Goal: Navigation & Orientation: Find specific page/section

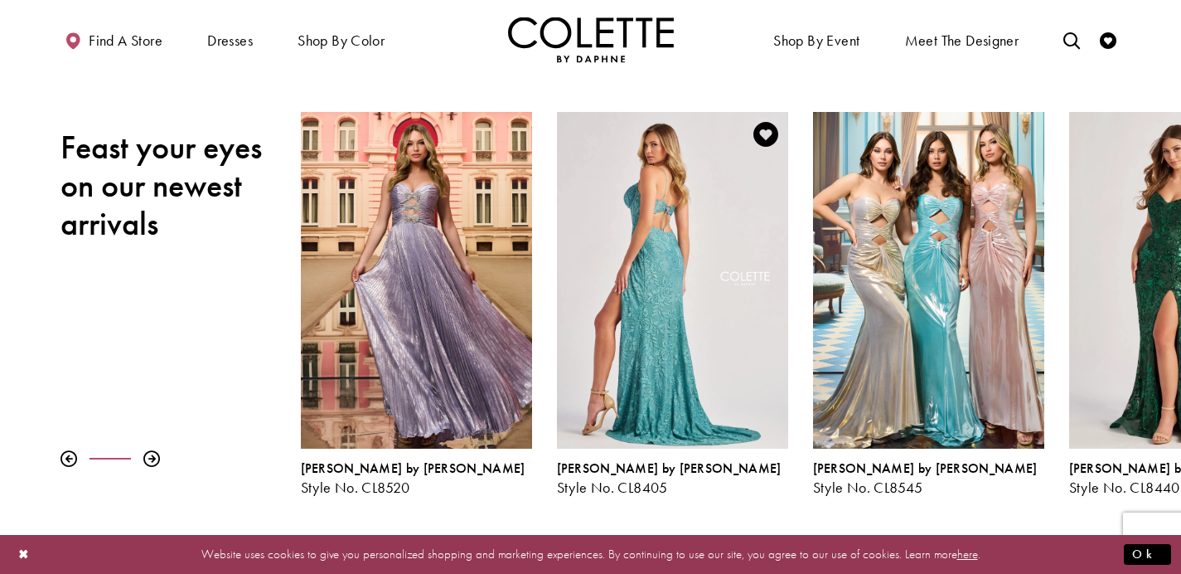
scroll to position [203, 0]
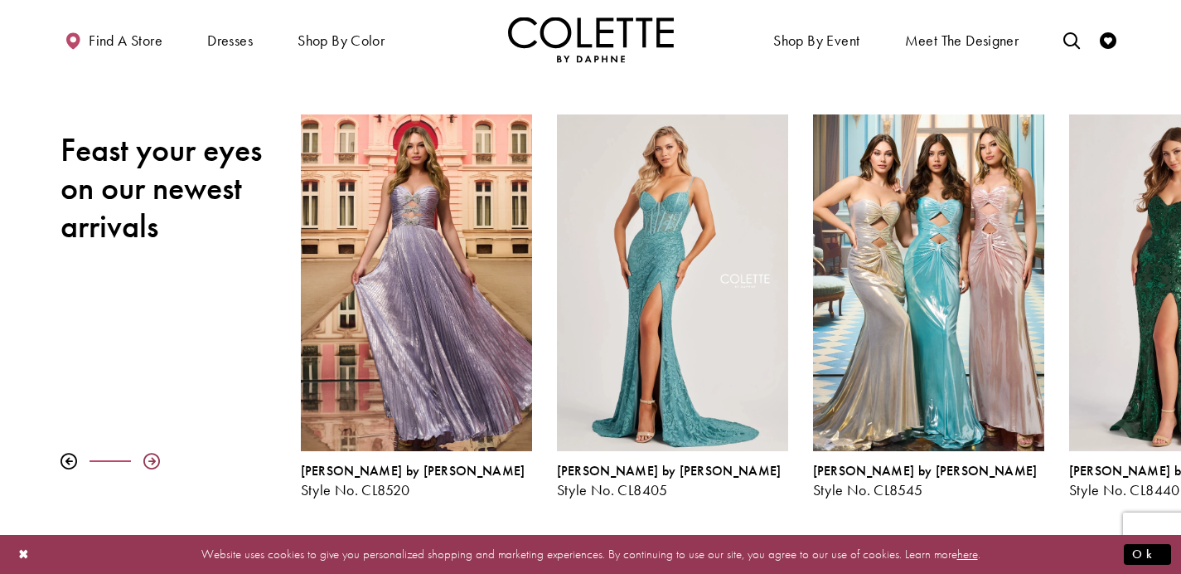
click at [150, 461] on div at bounding box center [151, 461] width 17 height 17
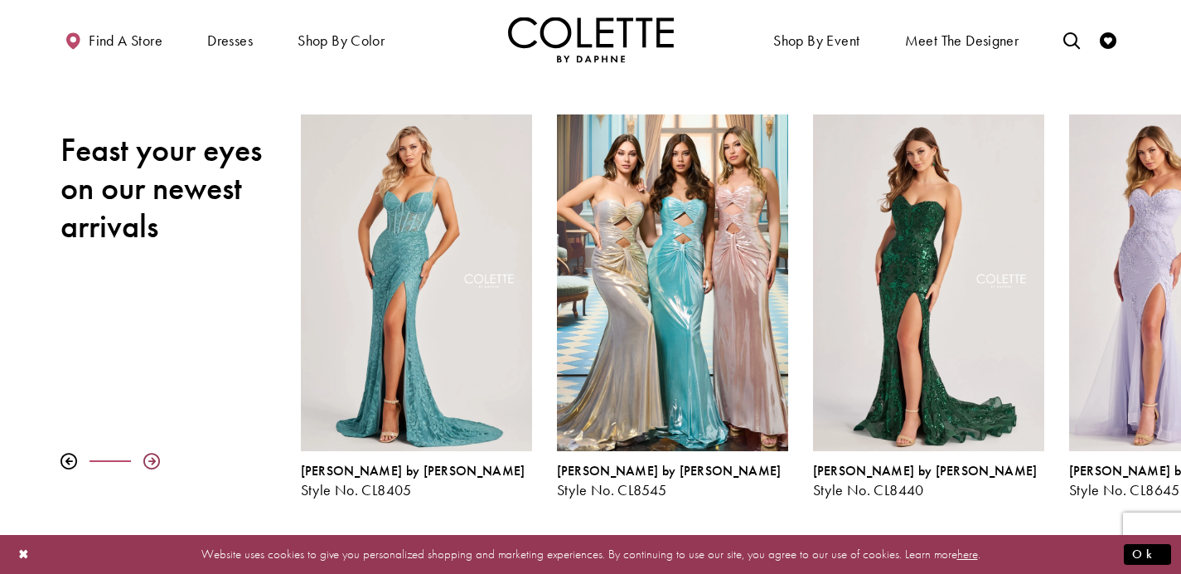
click at [150, 461] on div at bounding box center [151, 461] width 17 height 17
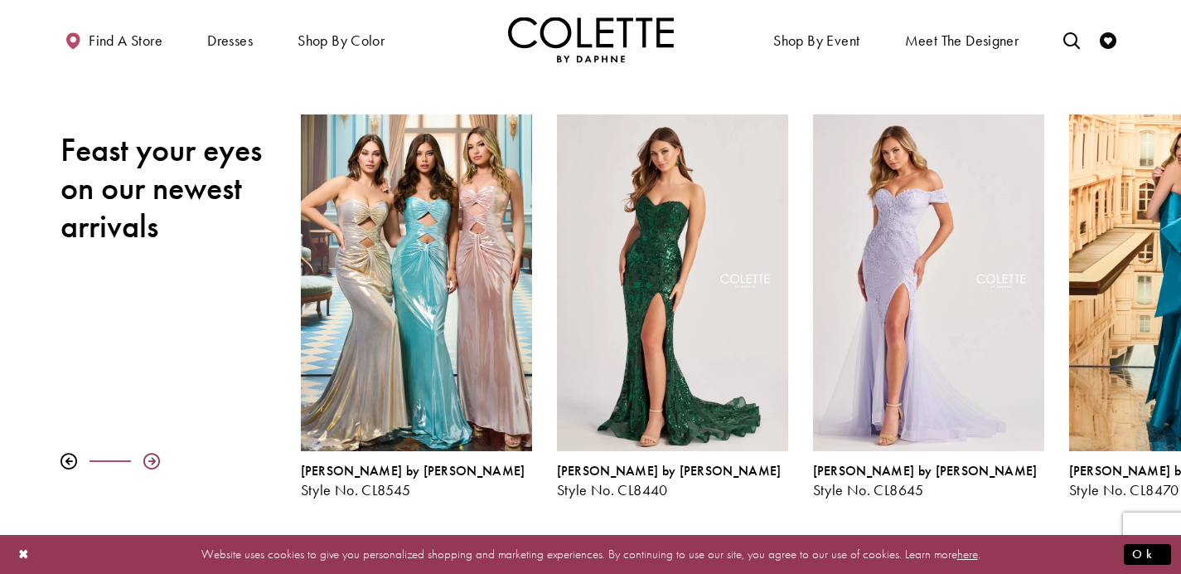
click at [150, 461] on div at bounding box center [151, 461] width 17 height 17
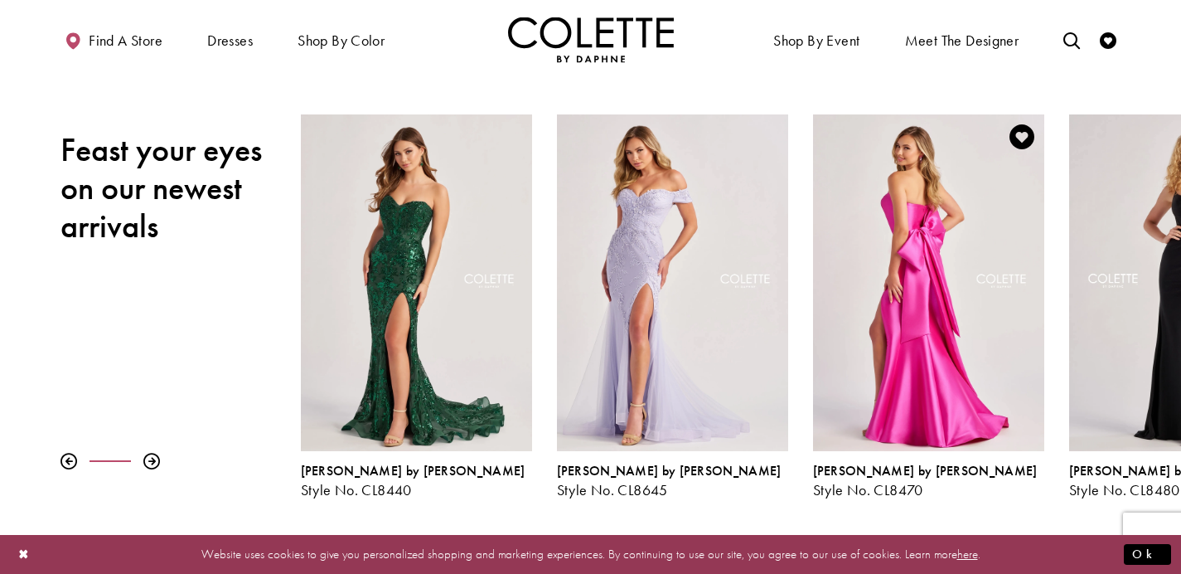
click at [916, 264] on div "Visit Colette by Daphne Style No. CL8470 Page" at bounding box center [928, 282] width 231 height 337
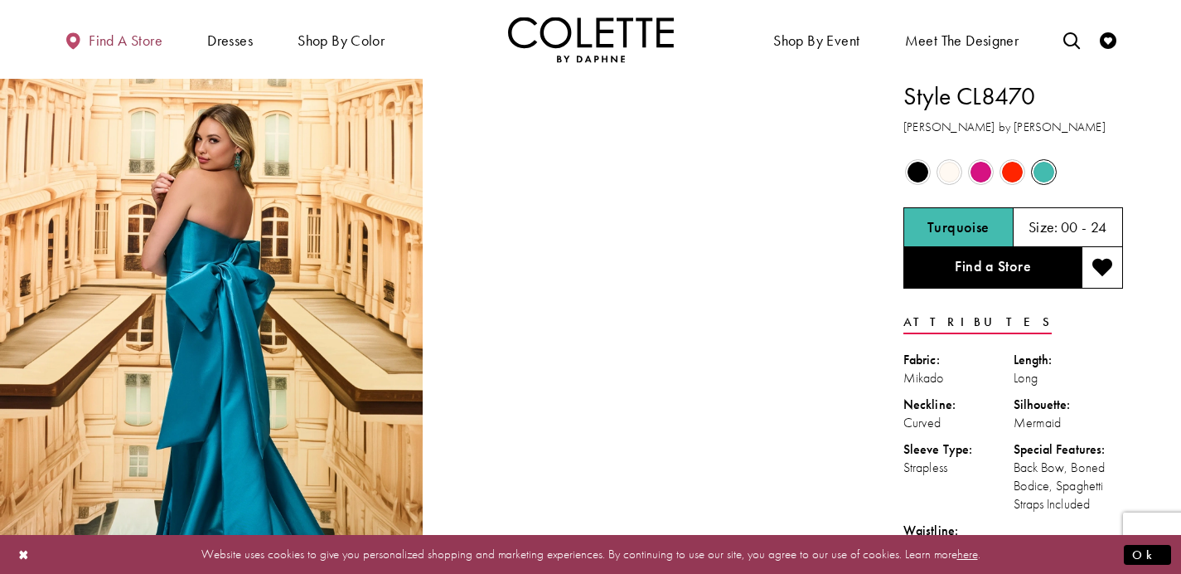
click at [148, 41] on span "Find a store" at bounding box center [126, 40] width 74 height 17
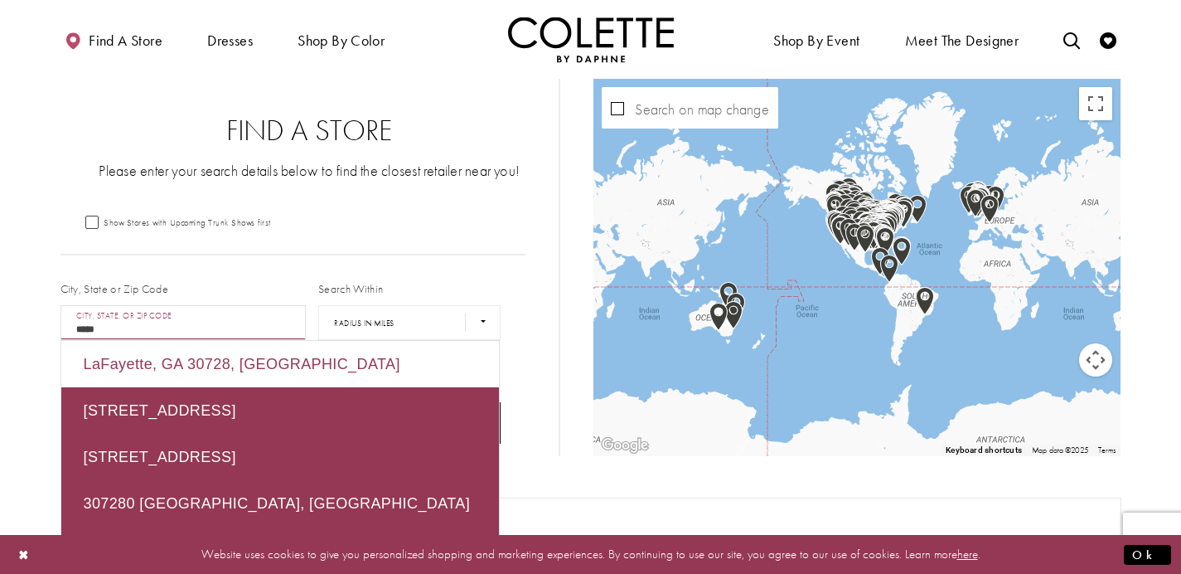
click at [124, 366] on div "LaFayette, GA 30728, USA" at bounding box center [280, 364] width 438 height 46
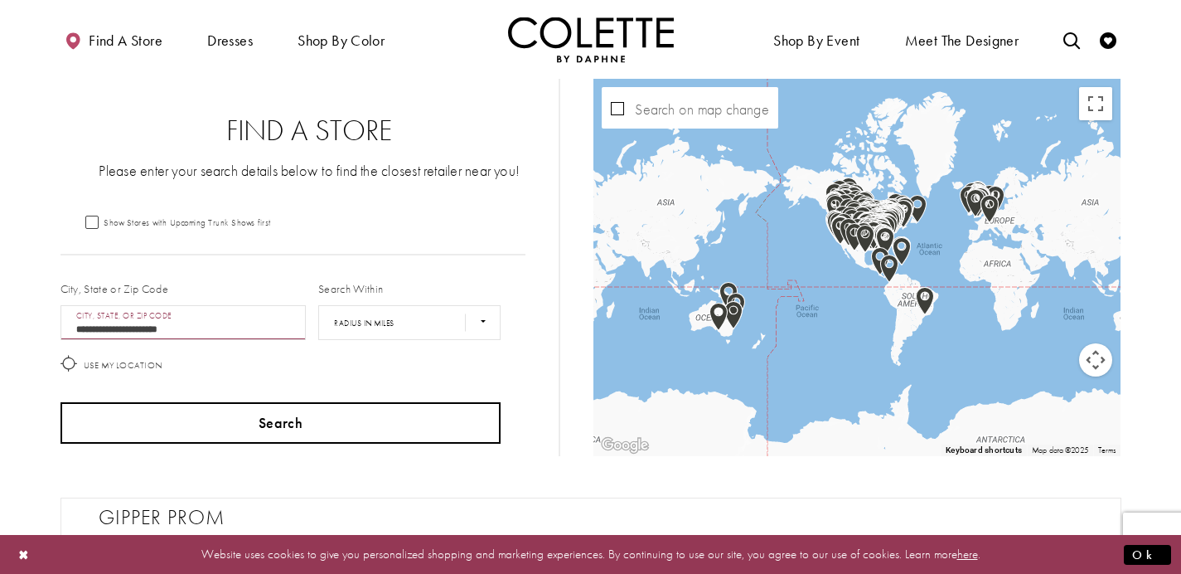
type input "**********"
click at [297, 414] on button "Search" at bounding box center [281, 422] width 441 height 41
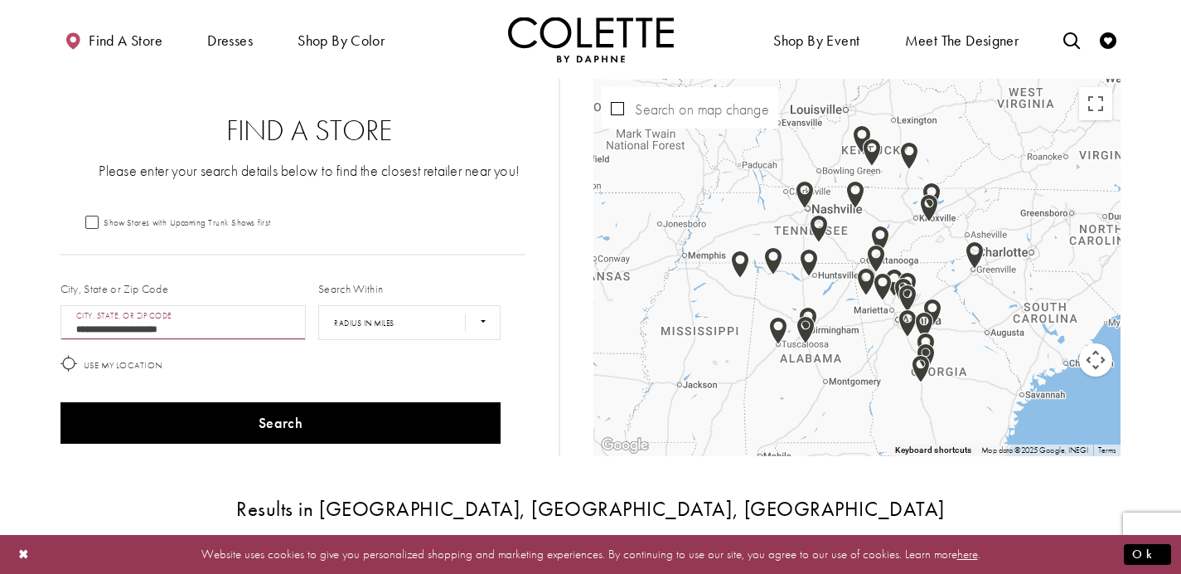
click at [879, 259] on img "Map with store locations" at bounding box center [876, 259] width 18 height 28
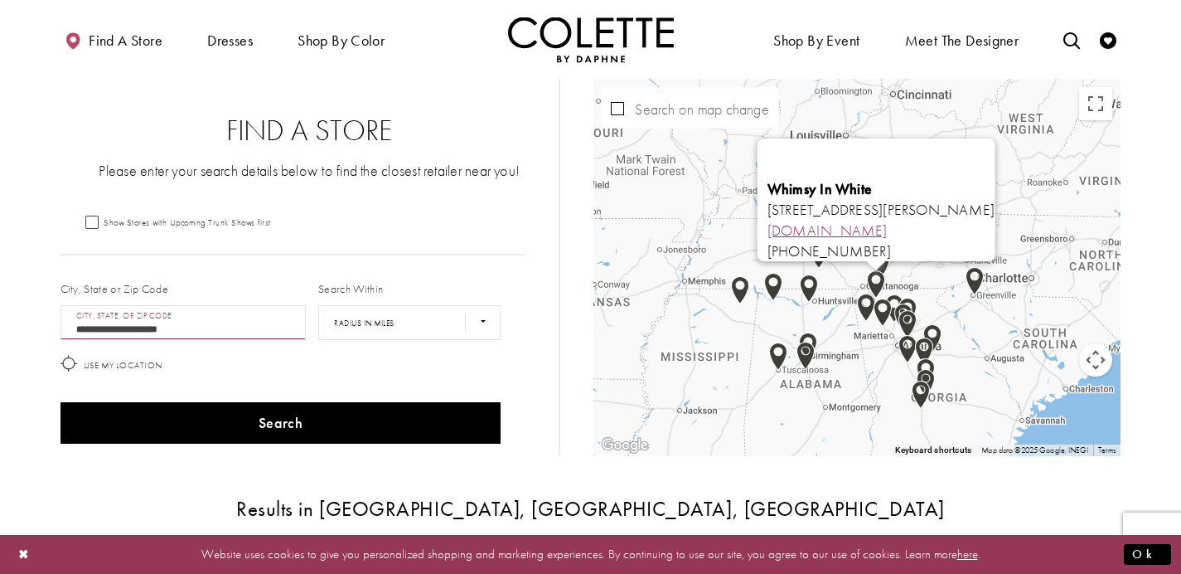
click at [793, 220] on link "whimsyinwhite.com" at bounding box center [828, 229] width 120 height 19
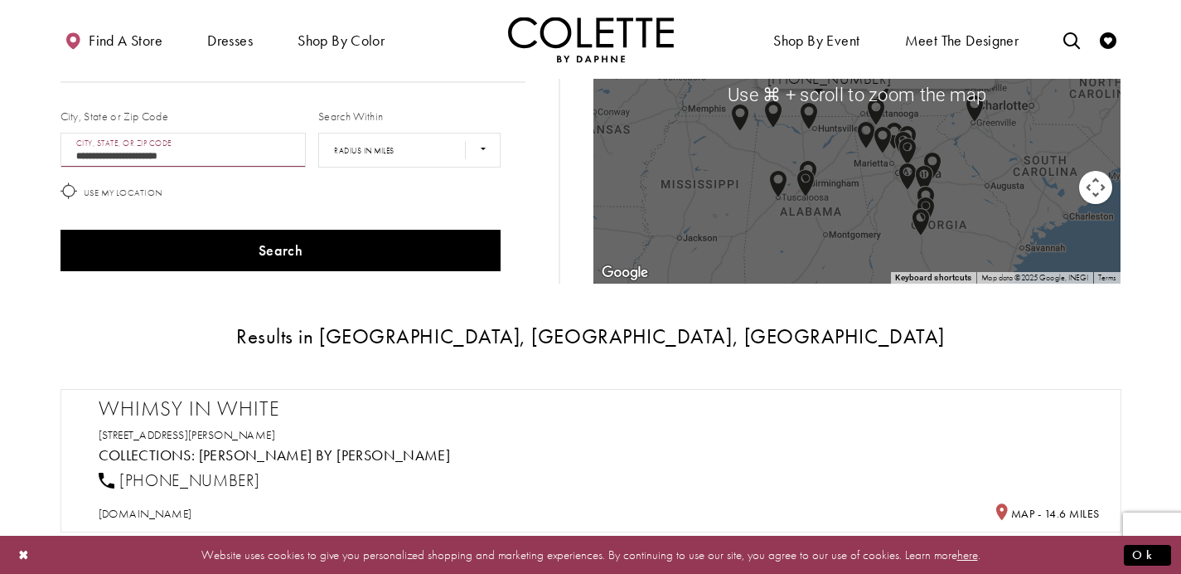
scroll to position [309, 0]
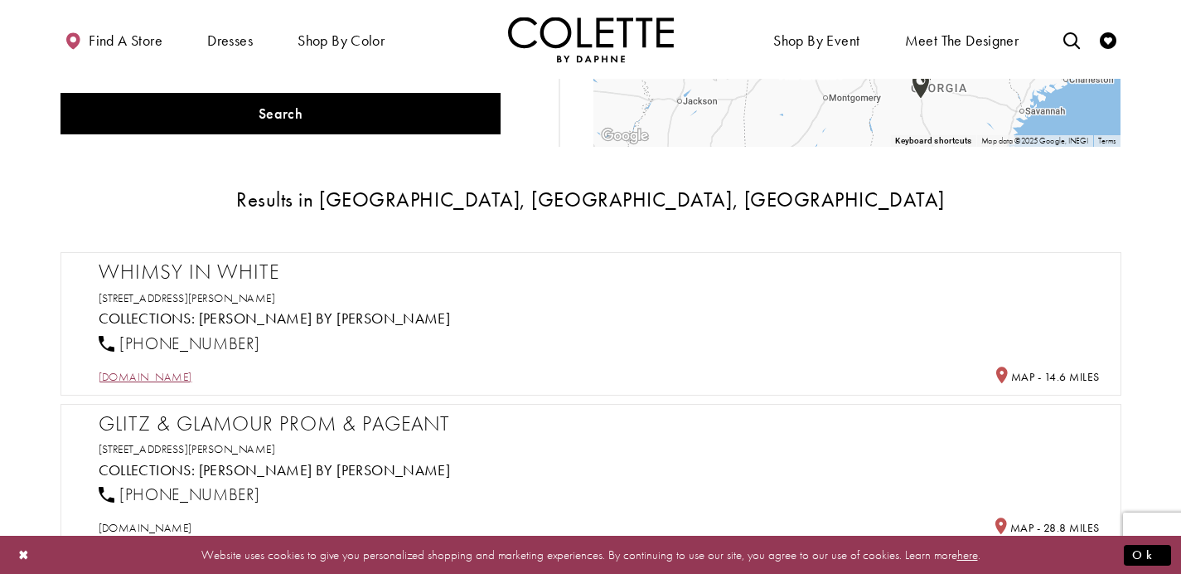
click at [192, 375] on span "whimsyinwhite.com" at bounding box center [146, 376] width 94 height 15
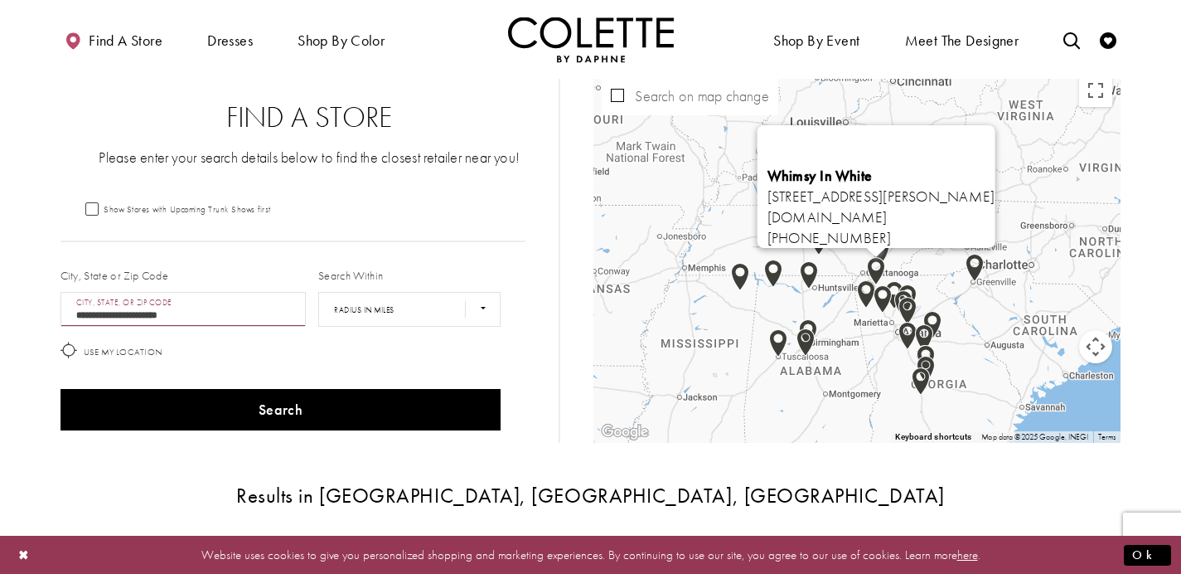
scroll to position [0, 0]
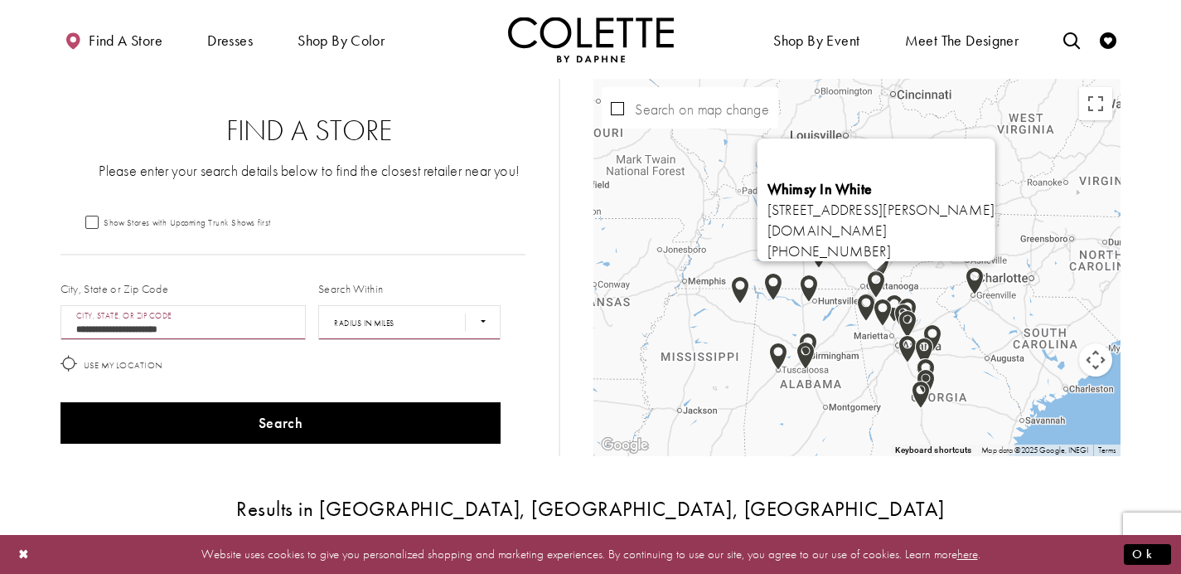
click at [488, 326] on select "**** ** *** *** ***" at bounding box center [409, 322] width 182 height 35
select select "*****"
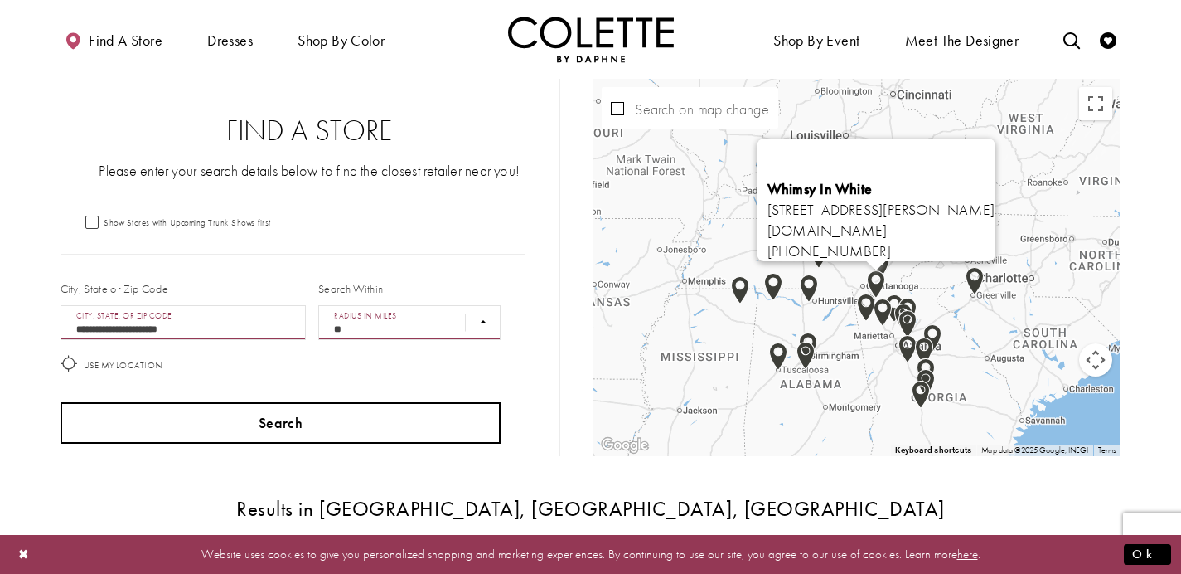
click at [458, 419] on button "Search" at bounding box center [281, 422] width 441 height 41
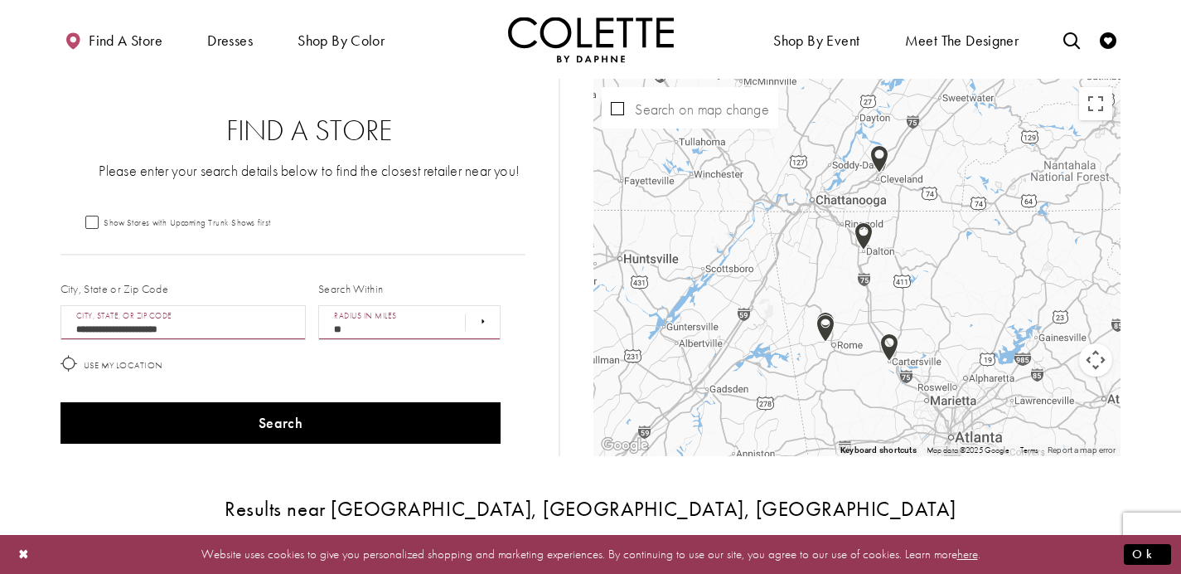
click at [828, 330] on img "Map with store locations" at bounding box center [825, 328] width 18 height 28
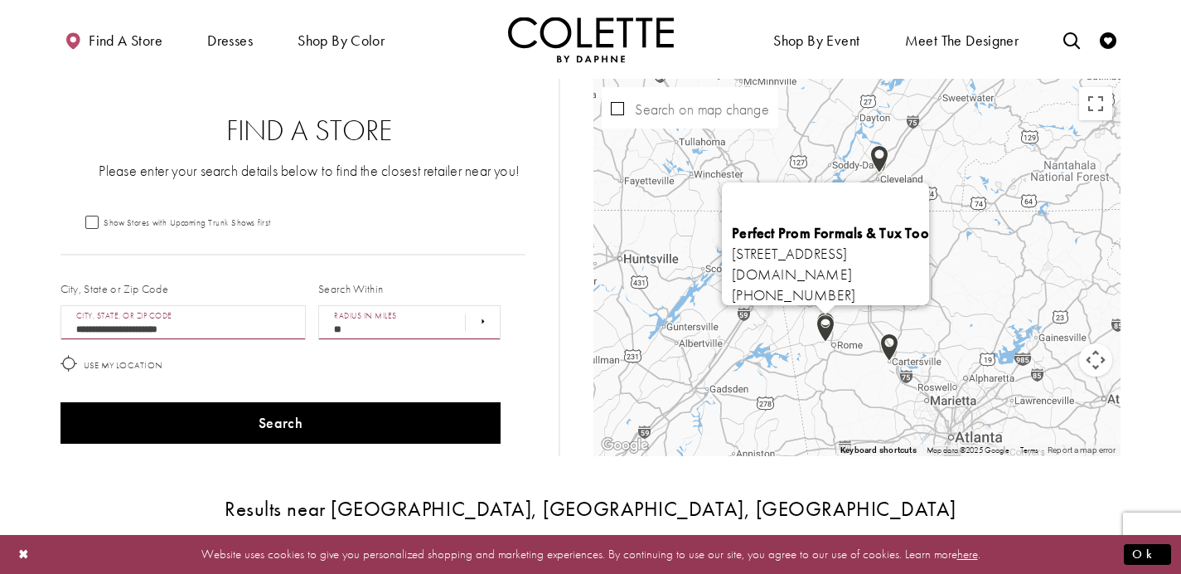
click at [826, 311] on div "Map with store locations" at bounding box center [826, 310] width 21 height 10
click at [823, 328] on img "Map with store locations" at bounding box center [825, 328] width 18 height 28
click at [805, 338] on div "Perfect Prom Formals & Tux Too 2013 Shorter Ave, Rome, GA 30165, USA perfectdre…" at bounding box center [856, 267] width 527 height 377
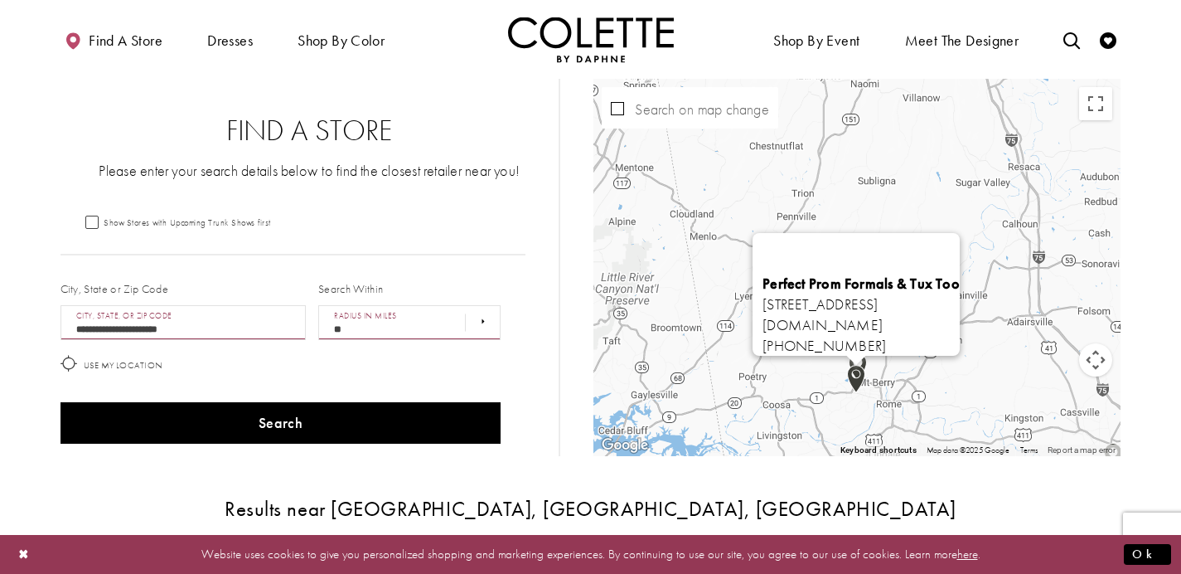
click at [923, 375] on div "Perfect Prom Formals & Tux Too 2013 Shorter Ave, Rome, GA 30165, USA perfectdre…" at bounding box center [856, 267] width 527 height 377
click at [892, 196] on div "Perfect Prom Formals & Tux Too 2013 Shorter Ave, Rome, GA 30165, USA perfectdre…" at bounding box center [856, 267] width 527 height 377
click at [857, 380] on img "Map with store locations" at bounding box center [856, 379] width 18 height 28
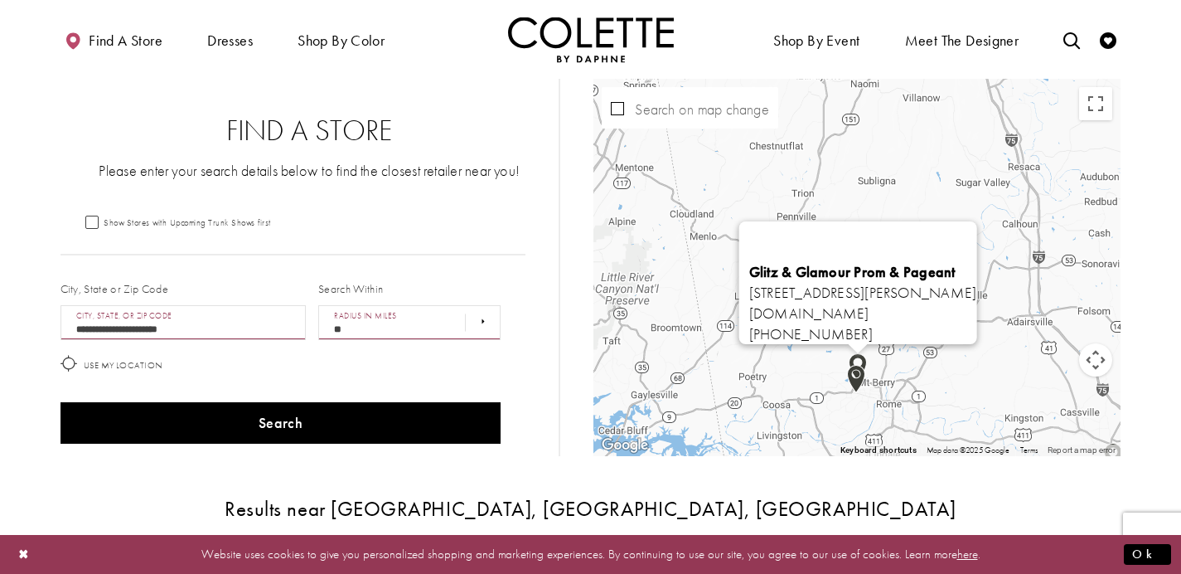
click at [866, 358] on img "Map with store locations" at bounding box center [858, 367] width 18 height 28
click at [825, 303] on link "glitzandglamourrome.com" at bounding box center [809, 312] width 120 height 19
